Goal: Task Accomplishment & Management: Use online tool/utility

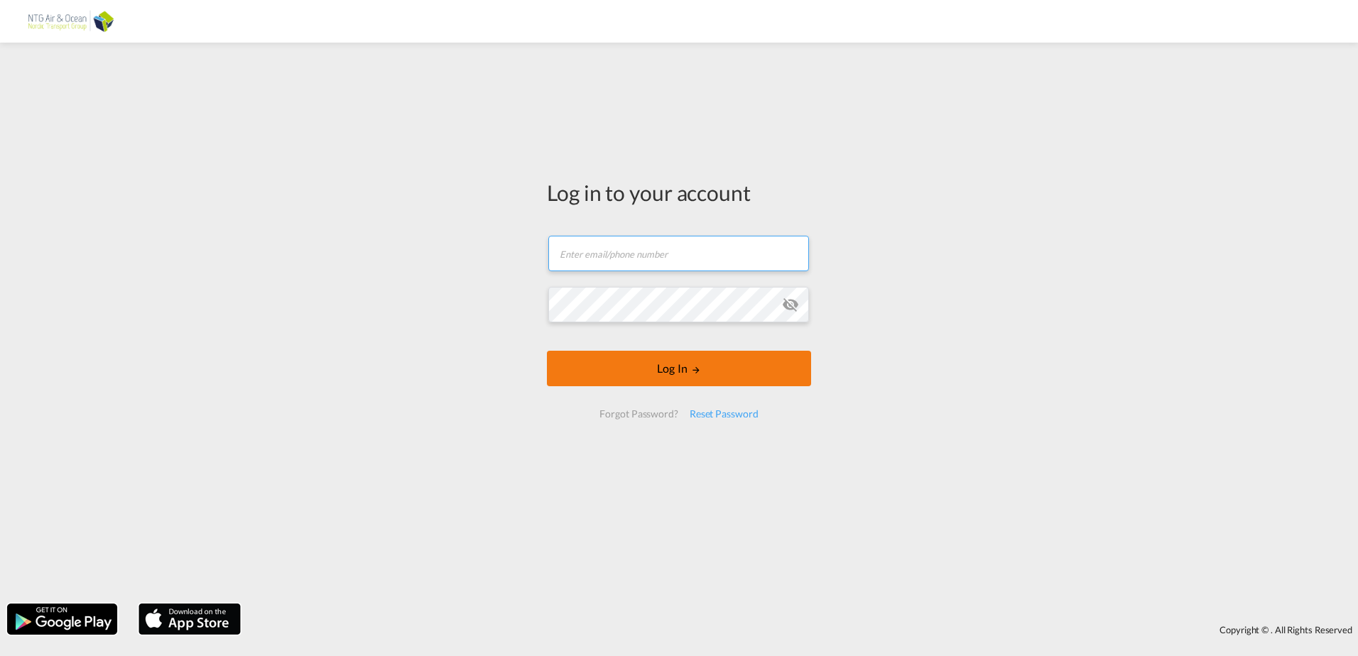
type input "[EMAIL_ADDRESS][PERSON_NAME][DOMAIN_NAME]"
click at [714, 377] on button "Log In" at bounding box center [679, 369] width 264 height 36
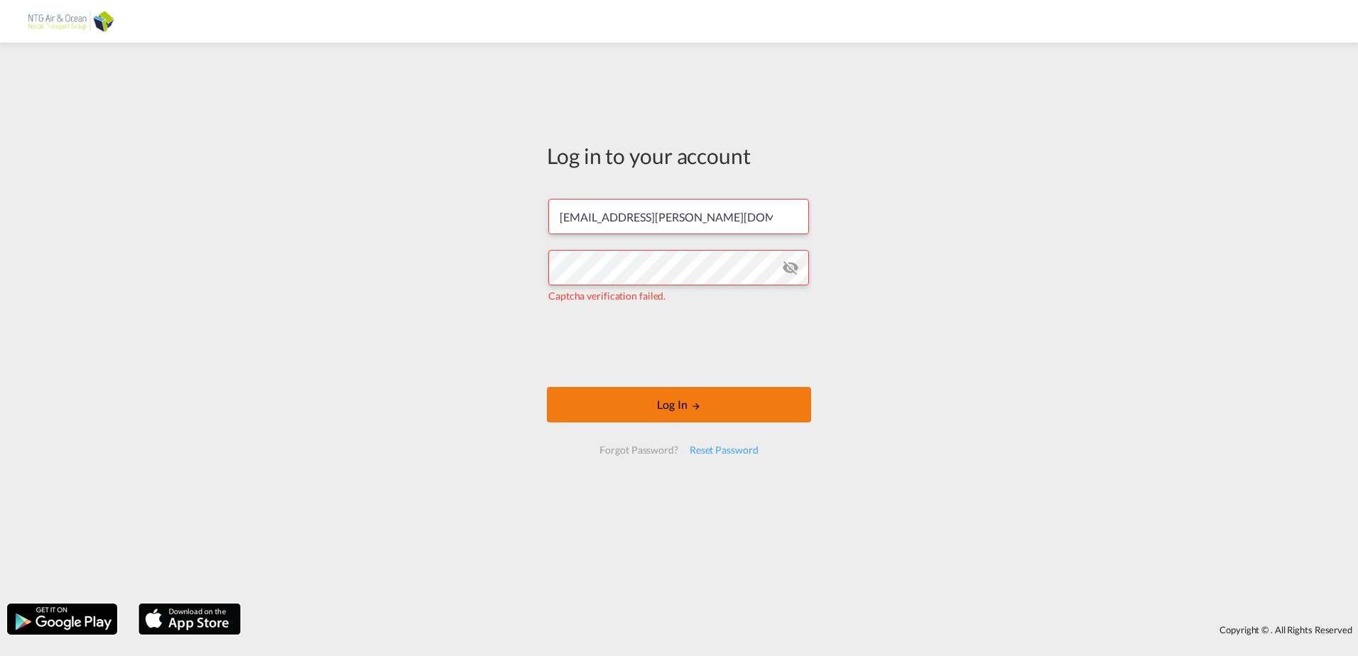
click at [679, 408] on button "Log In" at bounding box center [679, 405] width 264 height 36
